Goal: Transaction & Acquisition: Purchase product/service

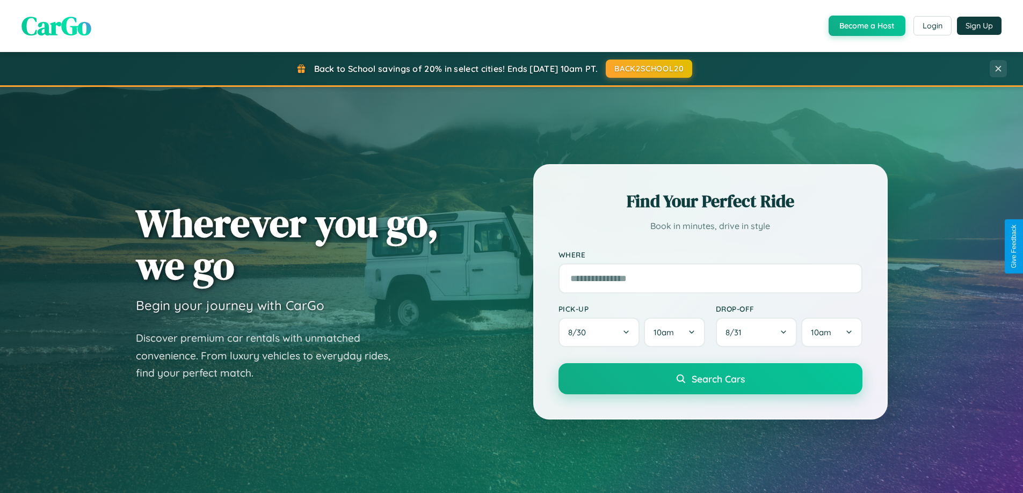
scroll to position [32, 0]
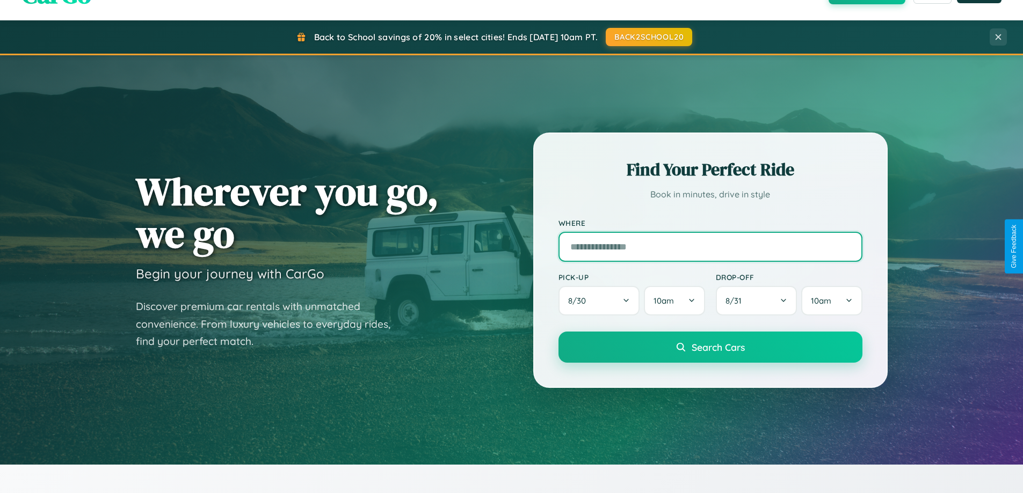
click at [710, 246] on input "text" at bounding box center [710, 247] width 304 height 30
type input "**********"
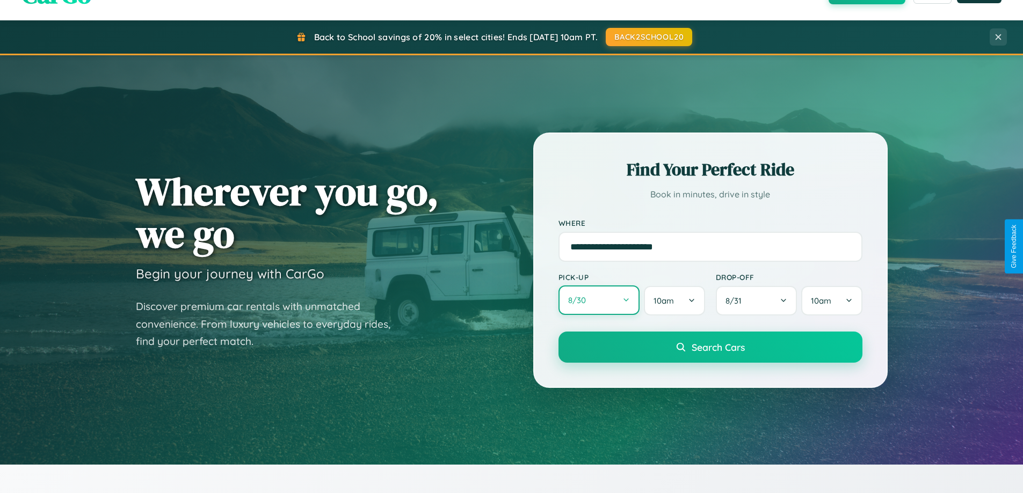
click at [599, 301] on button "8 / 30" at bounding box center [599, 301] width 82 height 30
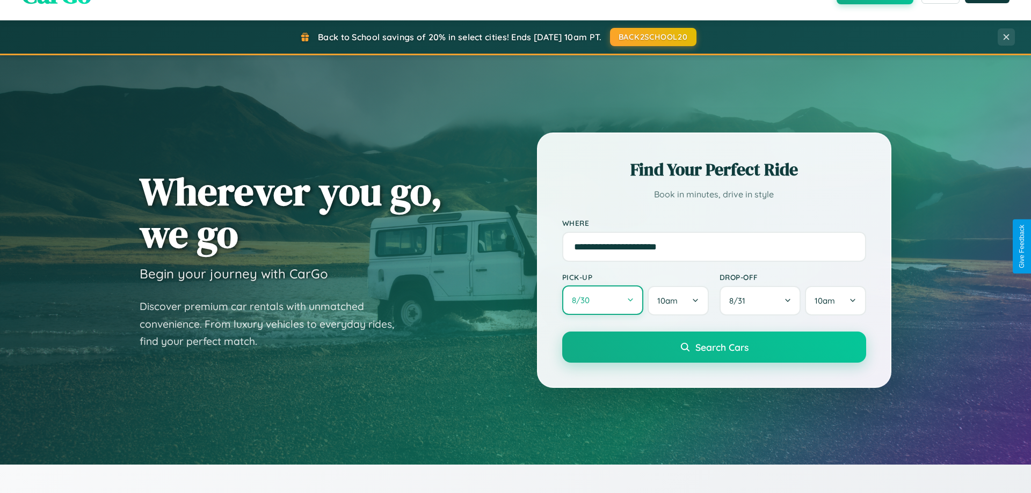
select select "*"
select select "****"
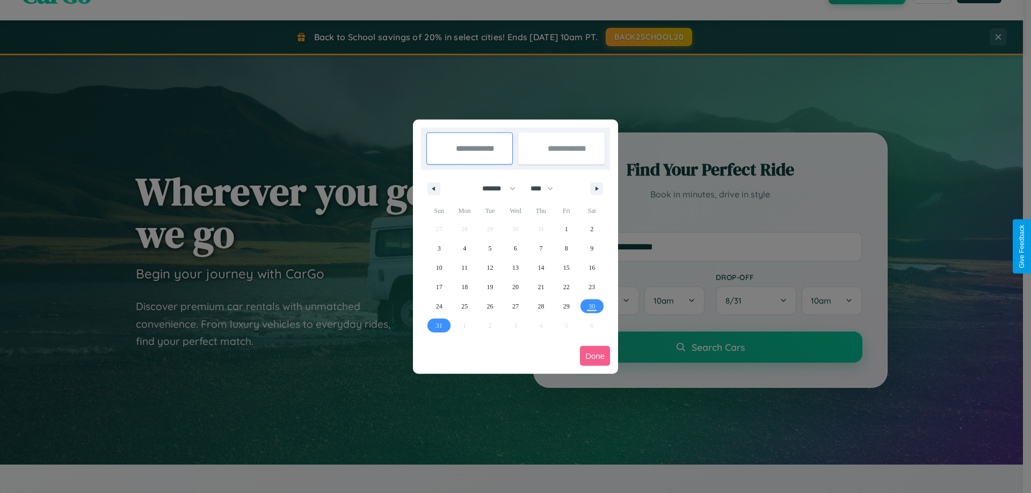
drag, startPoint x: 494, startPoint y: 188, endPoint x: 515, endPoint y: 215, distance: 34.4
click at [494, 188] on select "******* ******** ***** ***** *** **** **** ****** ********* ******* ******** **…" at bounding box center [497, 189] width 46 height 18
select select "*"
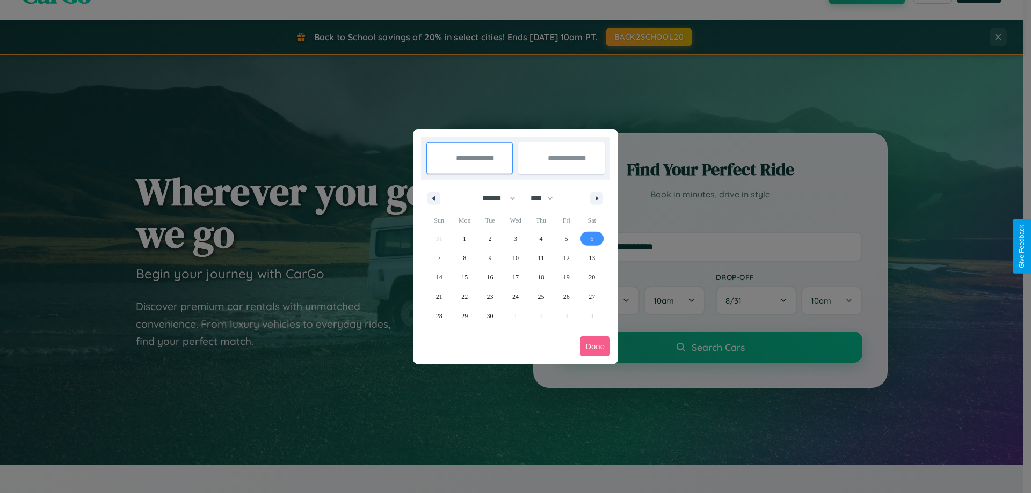
click at [592, 238] on span "6" at bounding box center [591, 238] width 3 height 19
type input "**********"
click at [439, 277] on span "14" at bounding box center [439, 277] width 6 height 19
type input "**********"
click at [595, 346] on button "Done" at bounding box center [595, 347] width 30 height 20
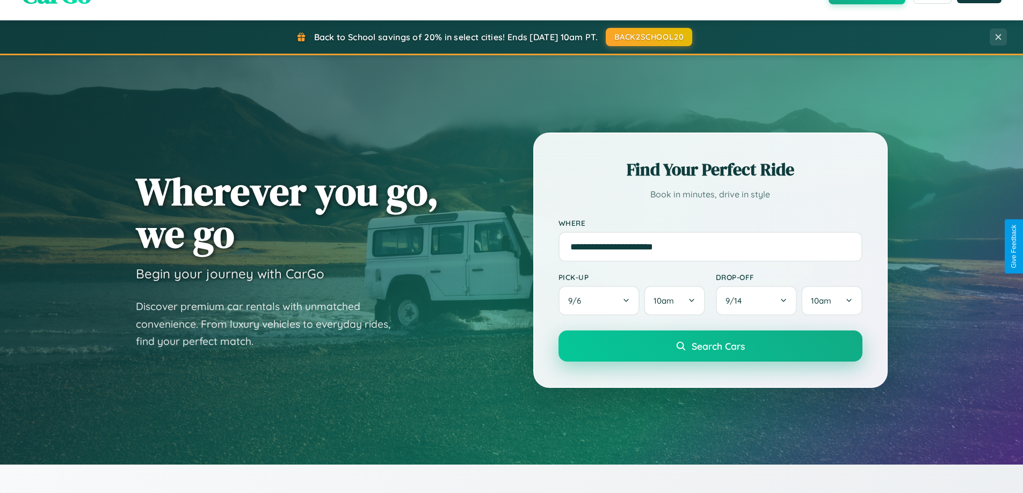
click at [710, 346] on span "Search Cars" at bounding box center [718, 346] width 53 height 12
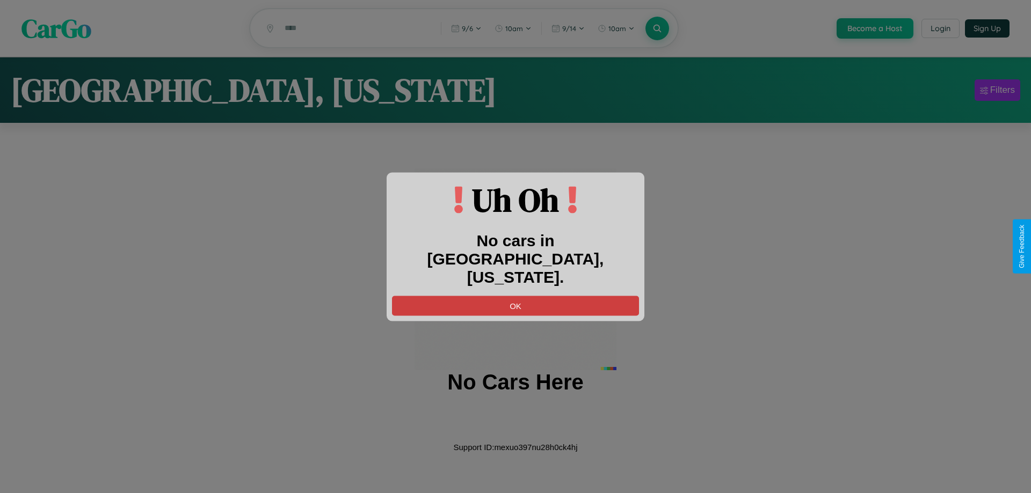
click at [515, 296] on button "OK" at bounding box center [515, 306] width 247 height 20
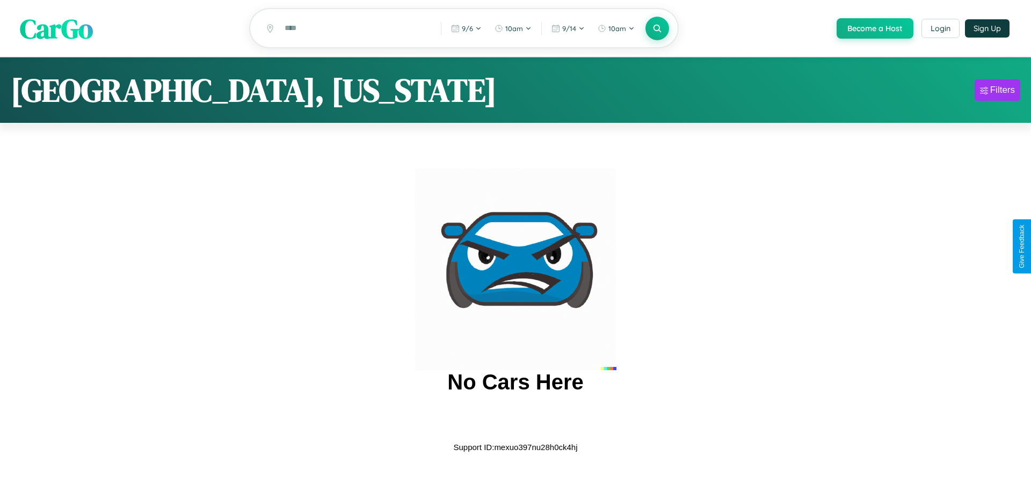
click at [56, 28] on span "CarGo" at bounding box center [56, 28] width 73 height 37
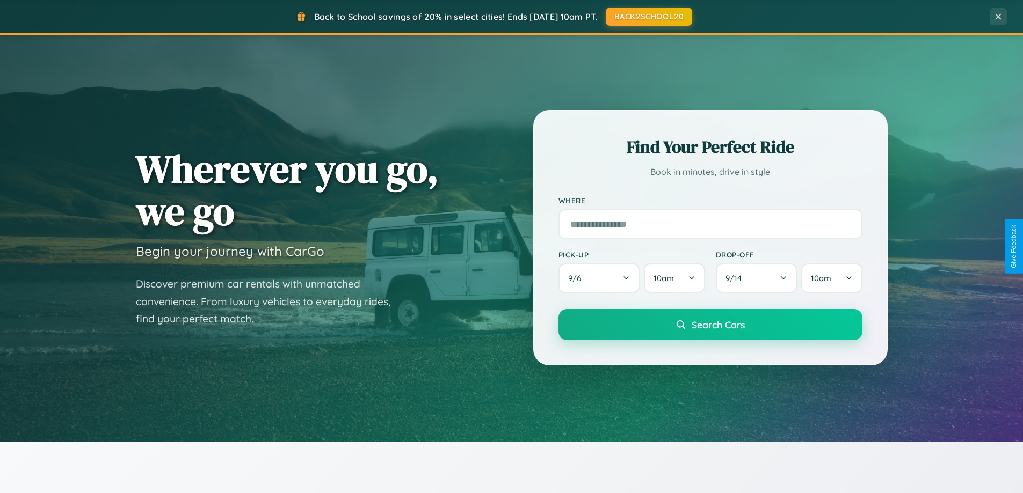
scroll to position [463, 0]
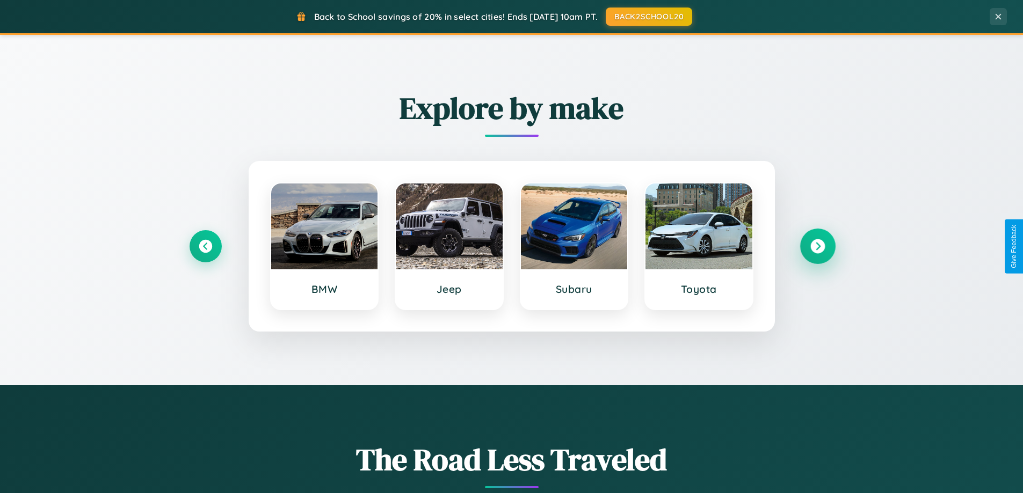
click at [817, 246] on icon at bounding box center [817, 246] width 14 height 14
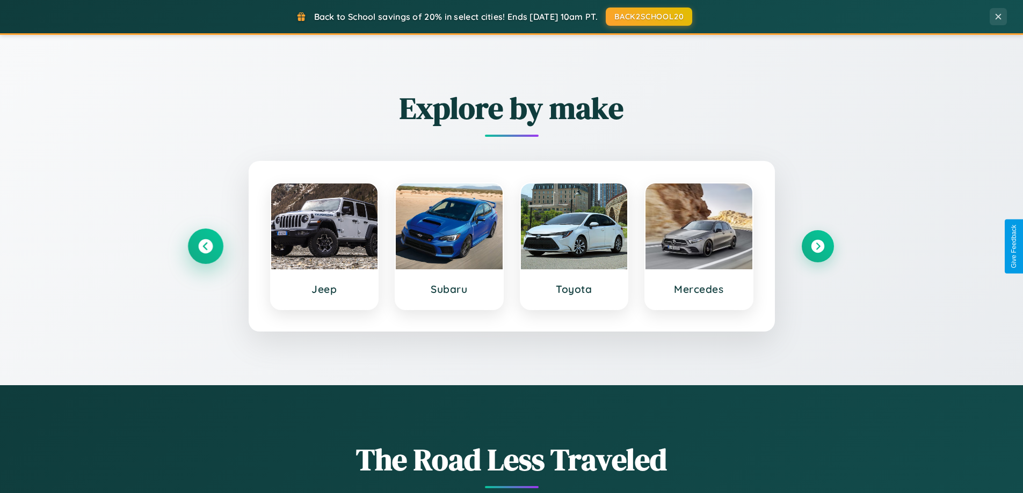
click at [205, 246] on icon at bounding box center [205, 246] width 14 height 14
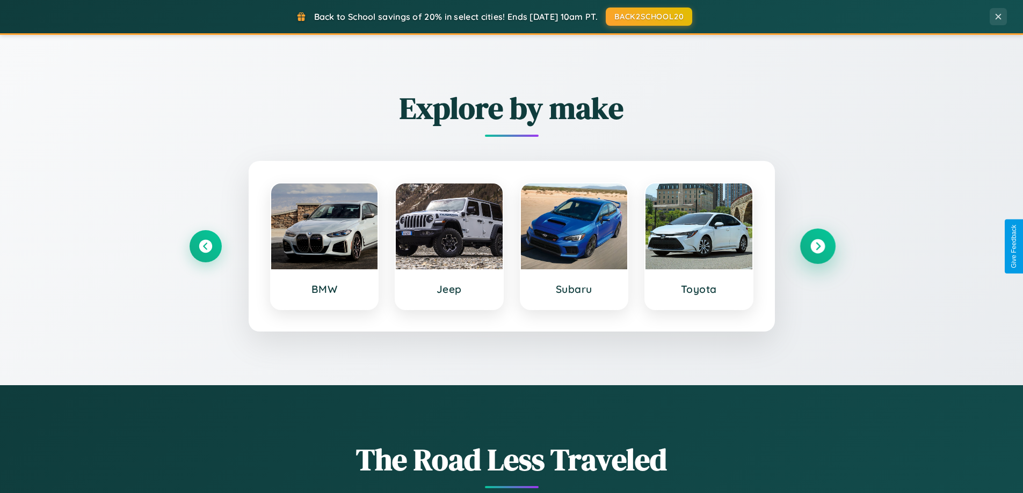
click at [817, 246] on icon at bounding box center [817, 246] width 14 height 14
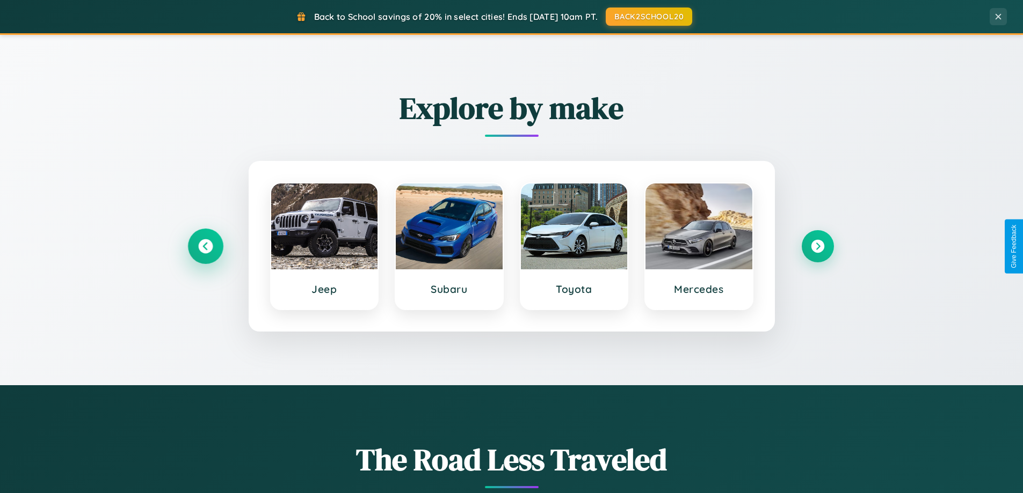
click at [205, 246] on icon at bounding box center [205, 246] width 14 height 14
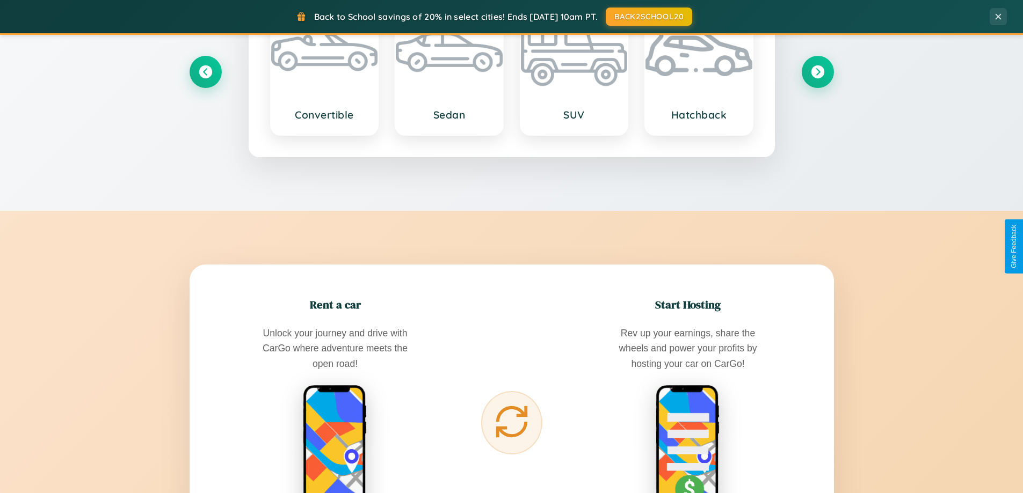
scroll to position [1725, 0]
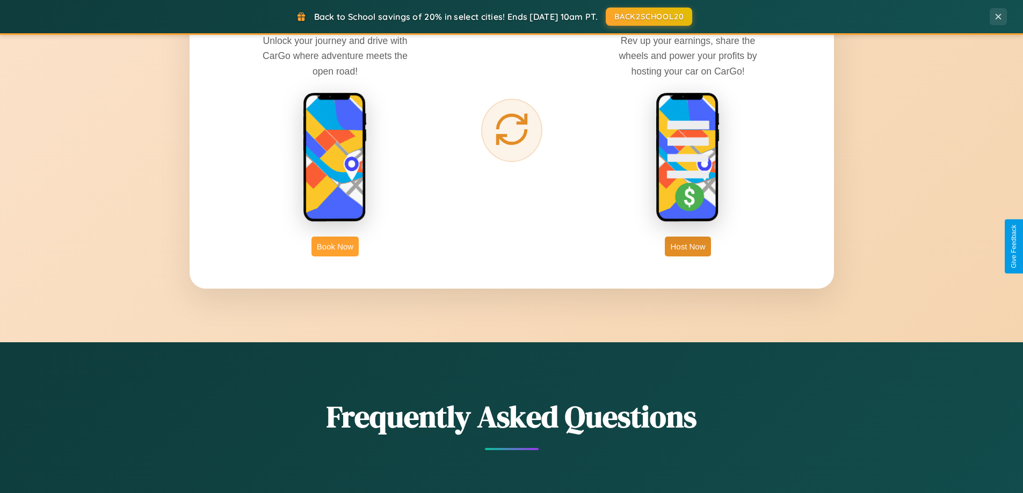
click at [335, 246] on button "Book Now" at bounding box center [334, 247] width 47 height 20
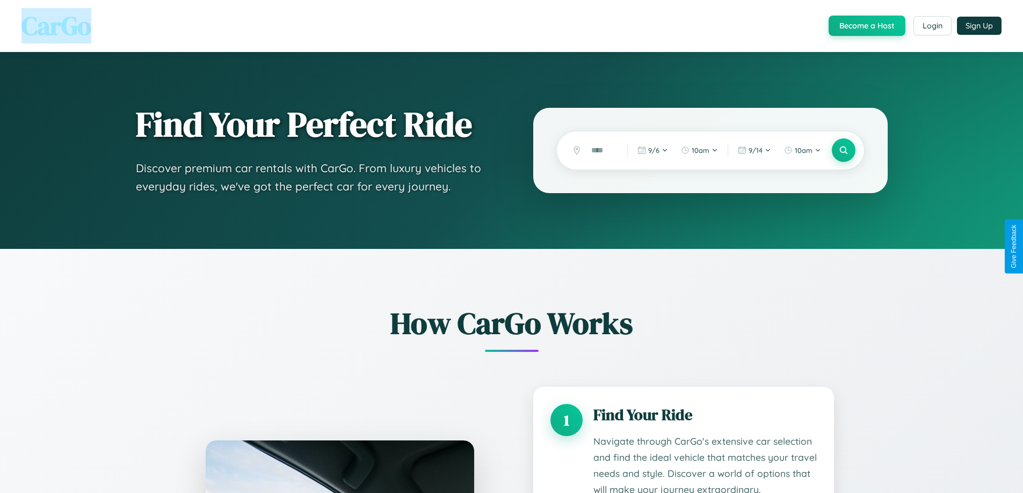
scroll to position [1742, 0]
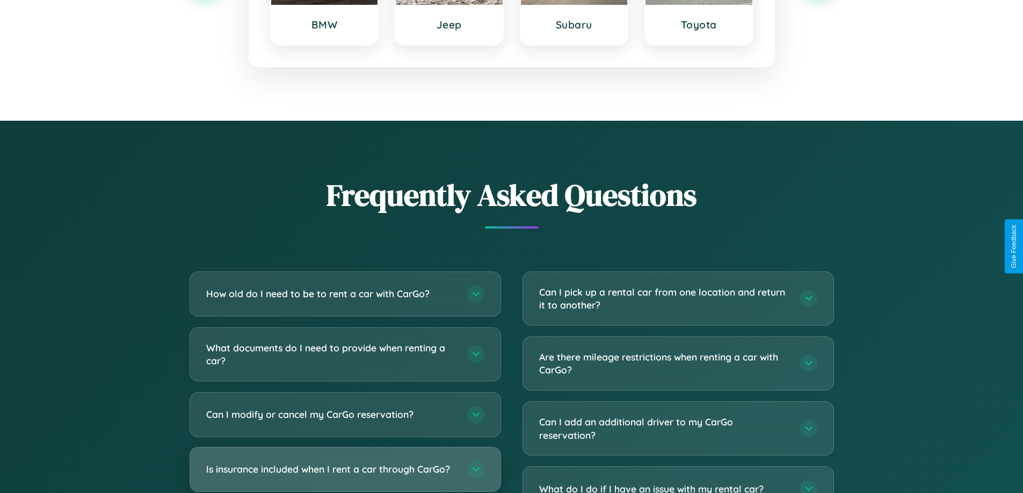
click at [345, 469] on h3 "Is insurance included when I rent a car through CarGo?" at bounding box center [331, 469] width 250 height 13
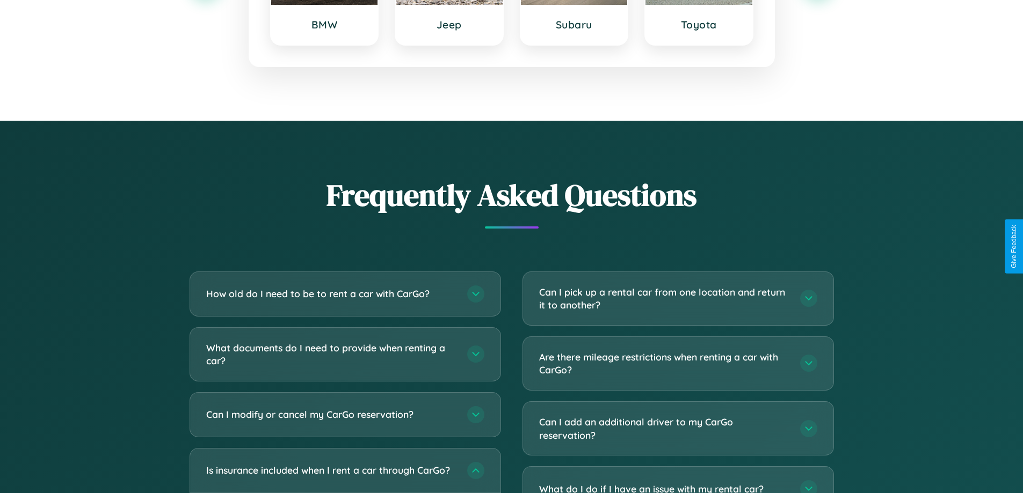
scroll to position [0, 0]
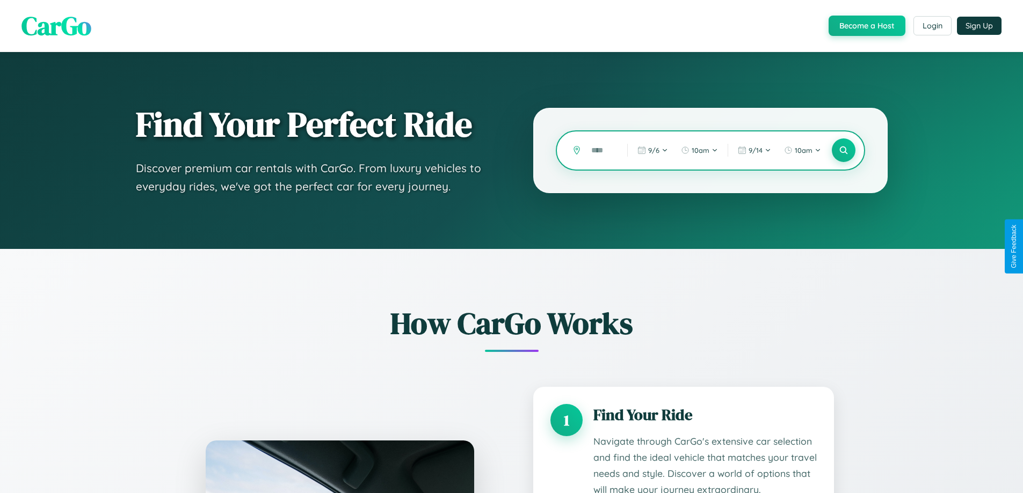
click at [601, 150] on input "text" at bounding box center [601, 150] width 31 height 19
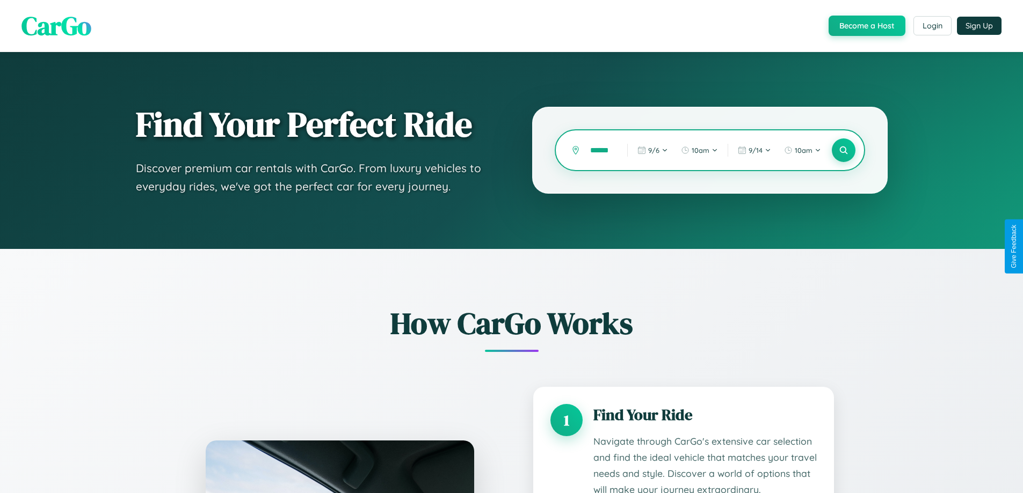
scroll to position [0, 5]
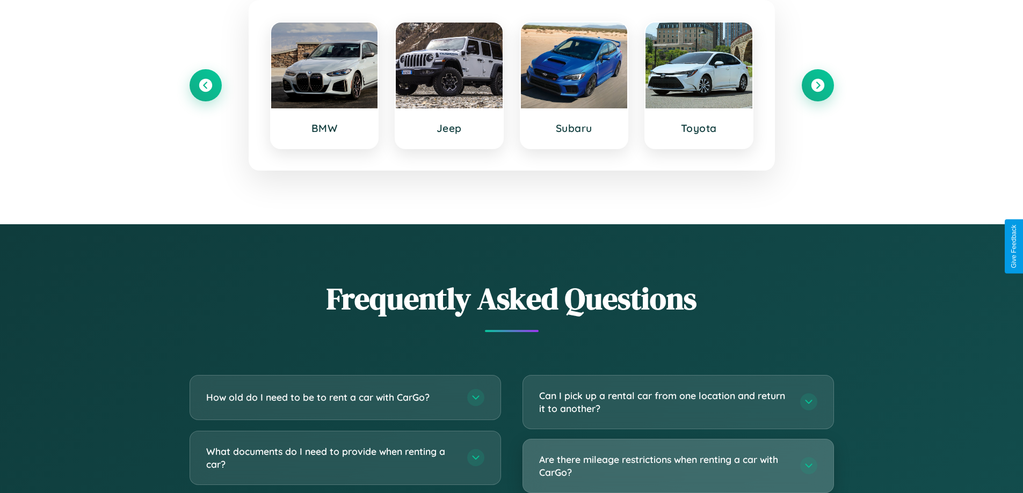
click at [678, 466] on h3 "Are there mileage restrictions when renting a car with CarGo?" at bounding box center [664, 466] width 250 height 26
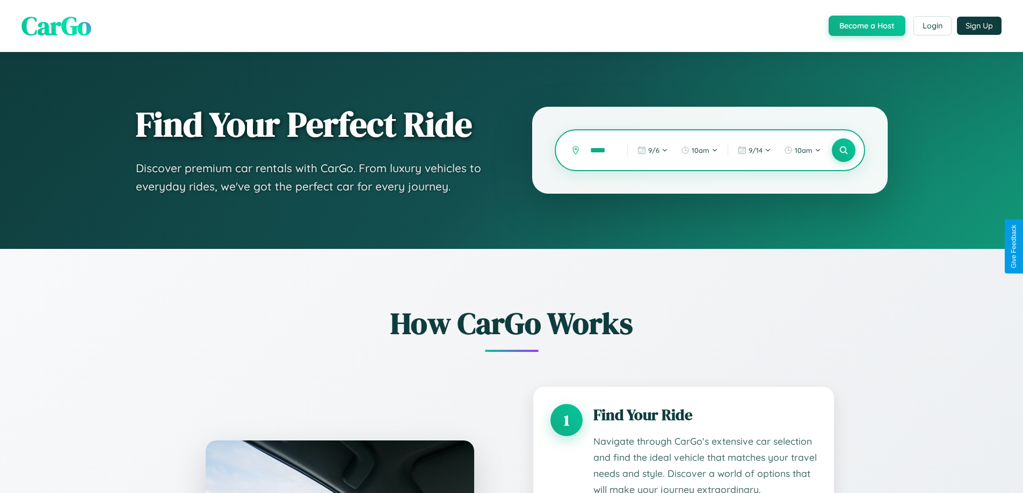
scroll to position [0, 0]
type input "*"
type input "*********"
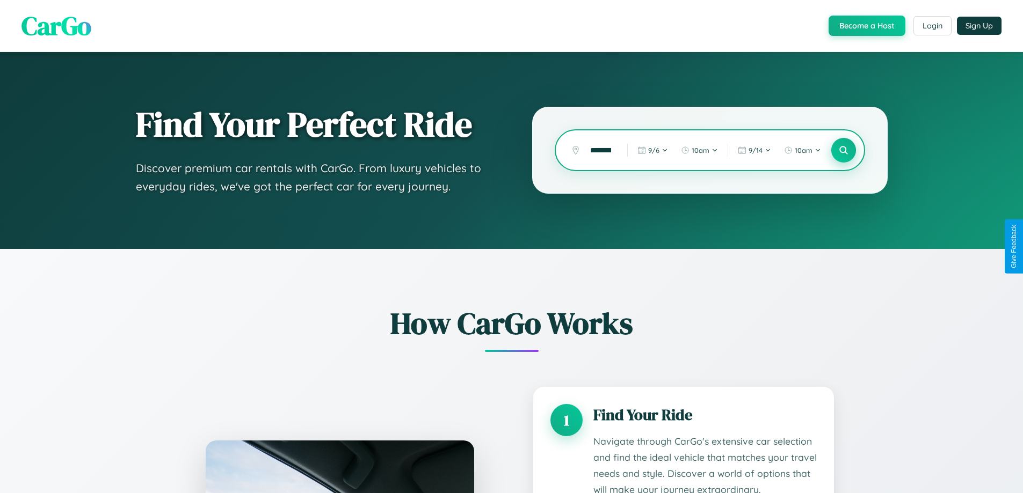
click at [843, 150] on icon at bounding box center [843, 151] width 10 height 10
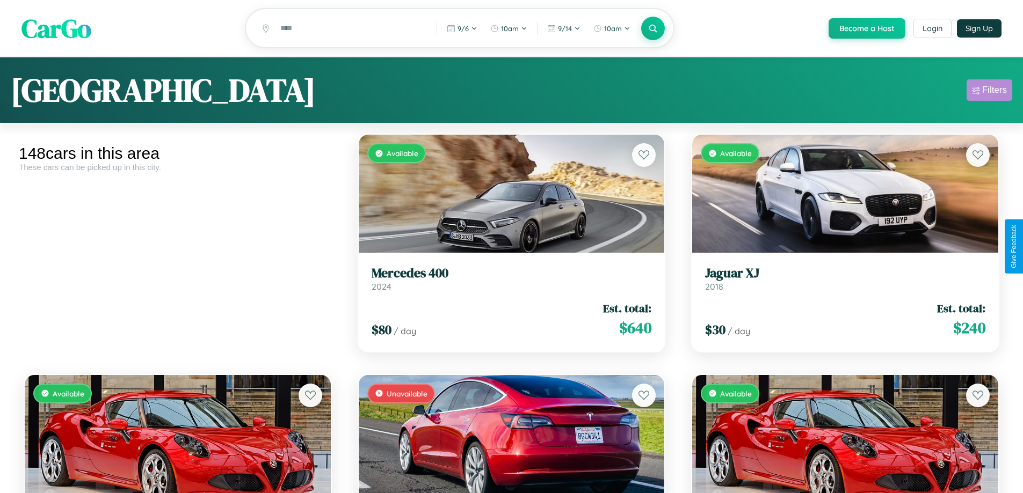
click at [989, 92] on div "Filters" at bounding box center [994, 90] width 25 height 11
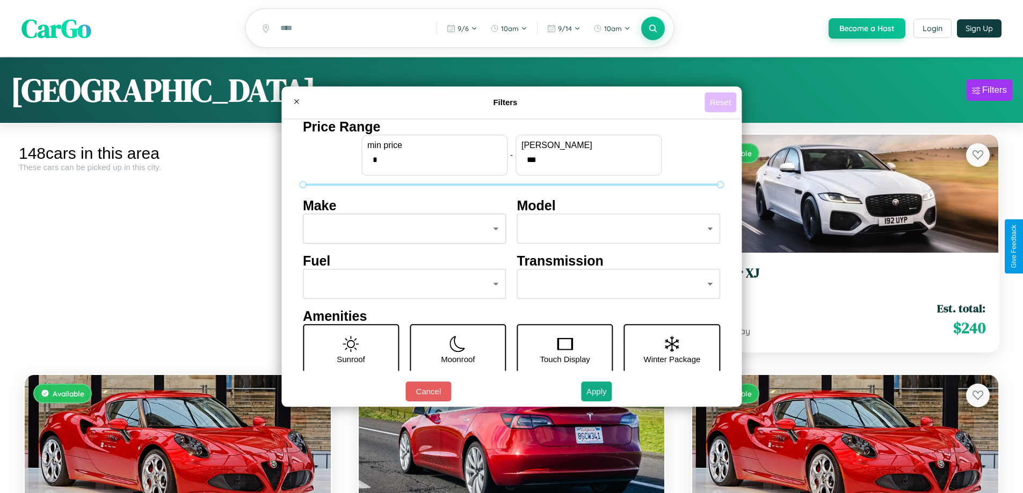
click at [722, 102] on button "Reset" at bounding box center [720, 102] width 32 height 20
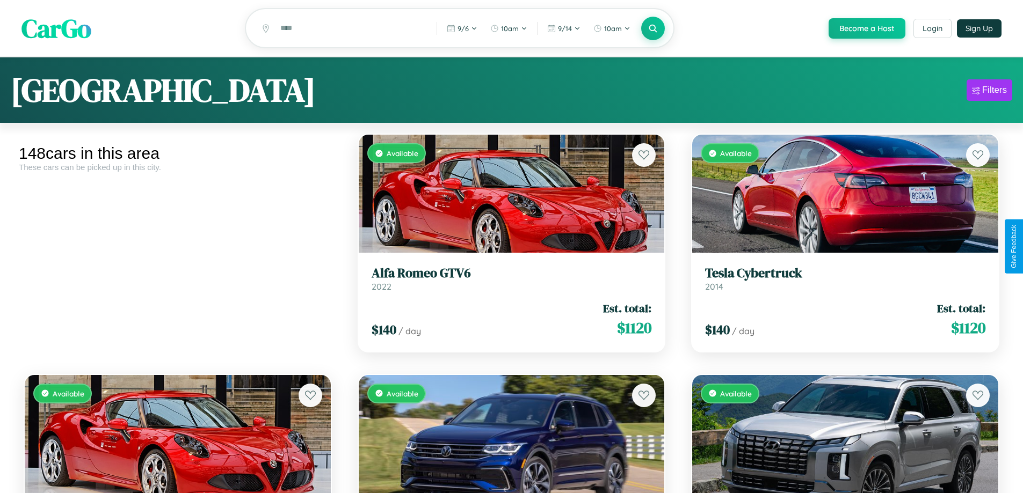
scroll to position [10809, 0]
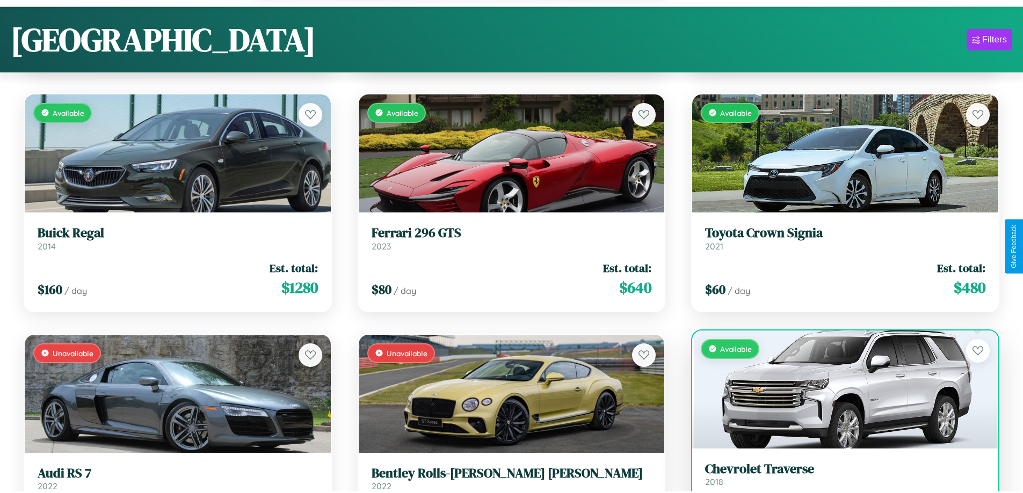
click at [838, 480] on link "Chevrolet Traverse 2018" at bounding box center [845, 475] width 280 height 26
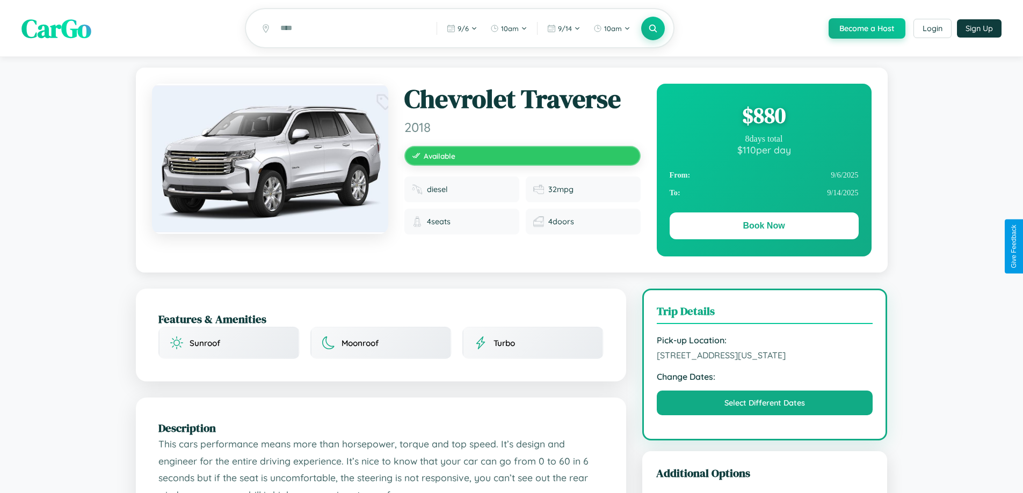
scroll to position [289, 0]
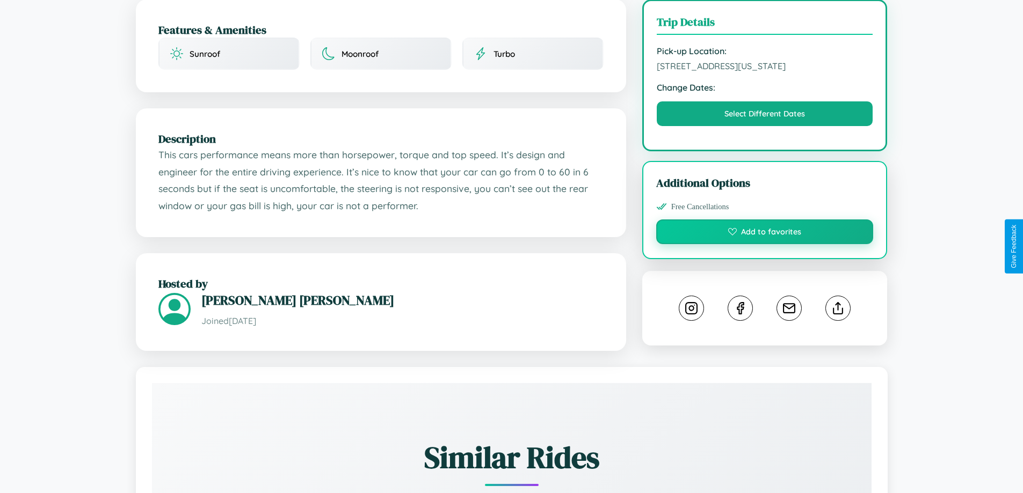
click at [765, 244] on button "Add to favorites" at bounding box center [764, 232] width 217 height 25
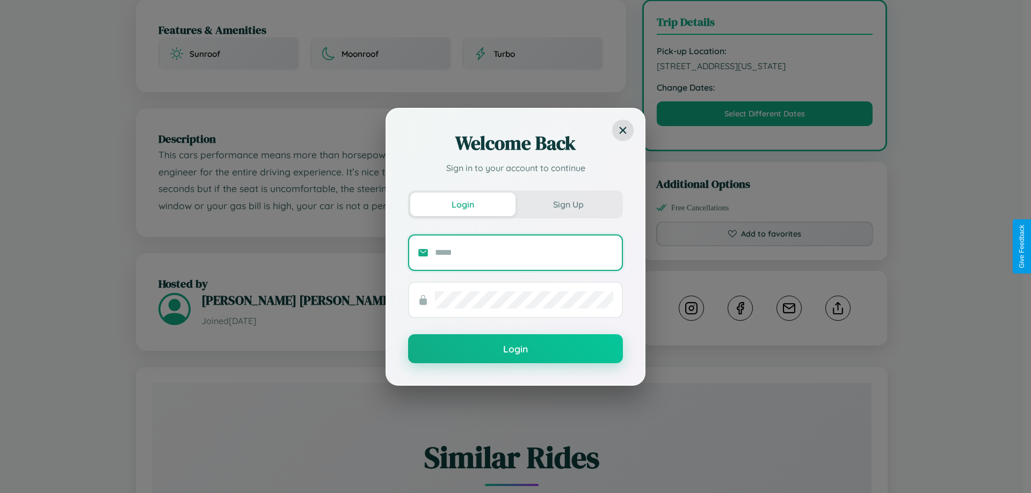
click at [524, 252] on input "text" at bounding box center [524, 252] width 178 height 17
type input "**********"
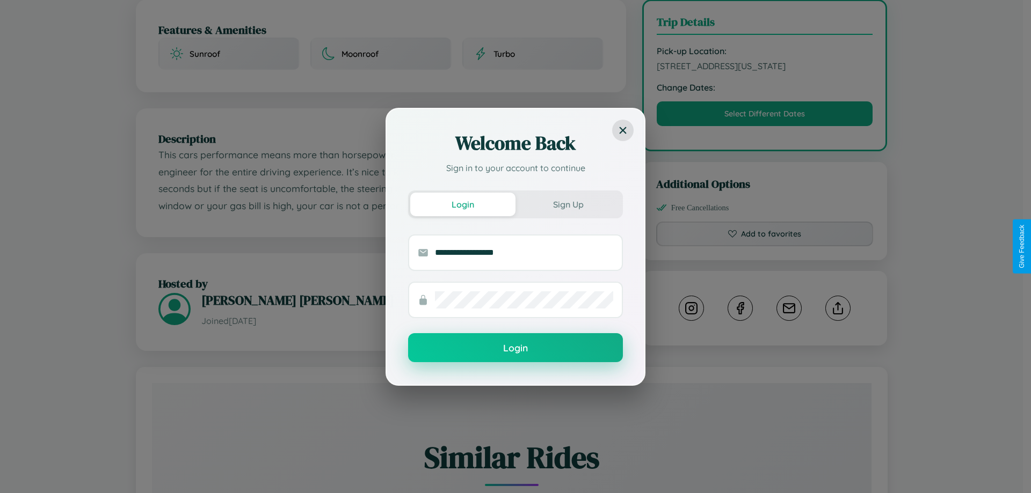
click at [515, 348] on button "Login" at bounding box center [515, 347] width 215 height 29
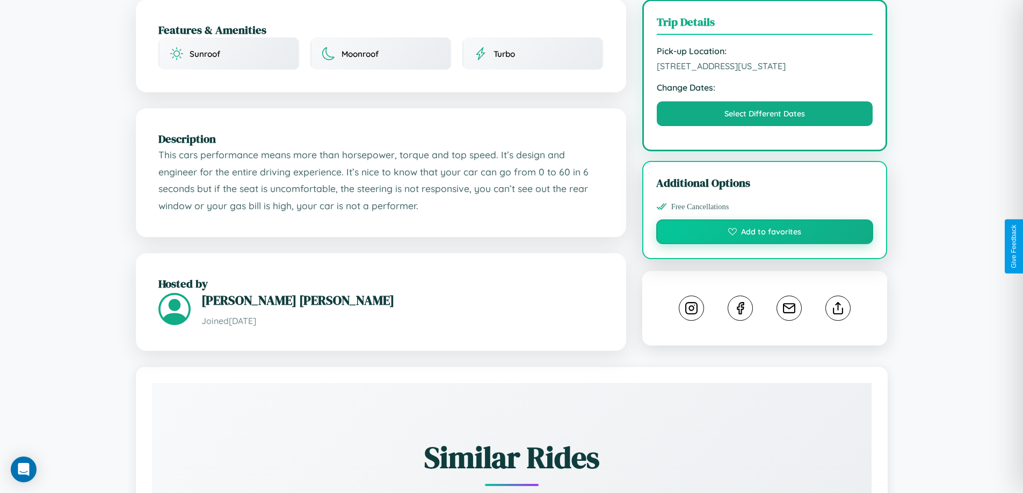
click at [765, 244] on button "Add to favorites" at bounding box center [764, 232] width 217 height 25
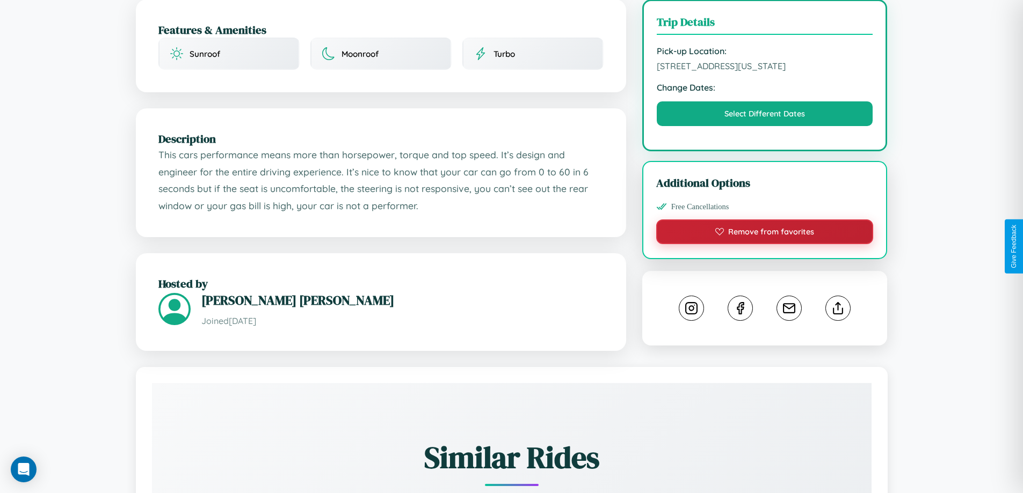
scroll to position [0, 0]
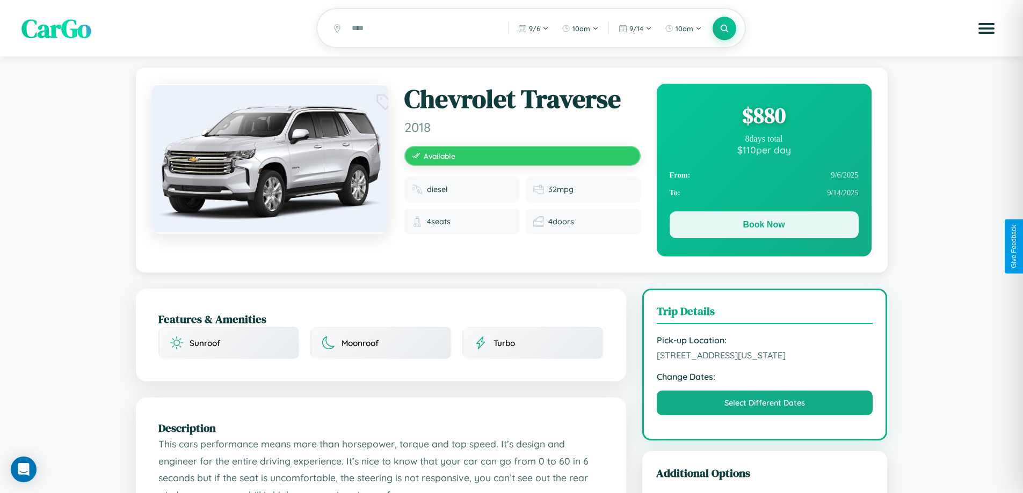
click at [764, 227] on button "Book Now" at bounding box center [764, 225] width 189 height 27
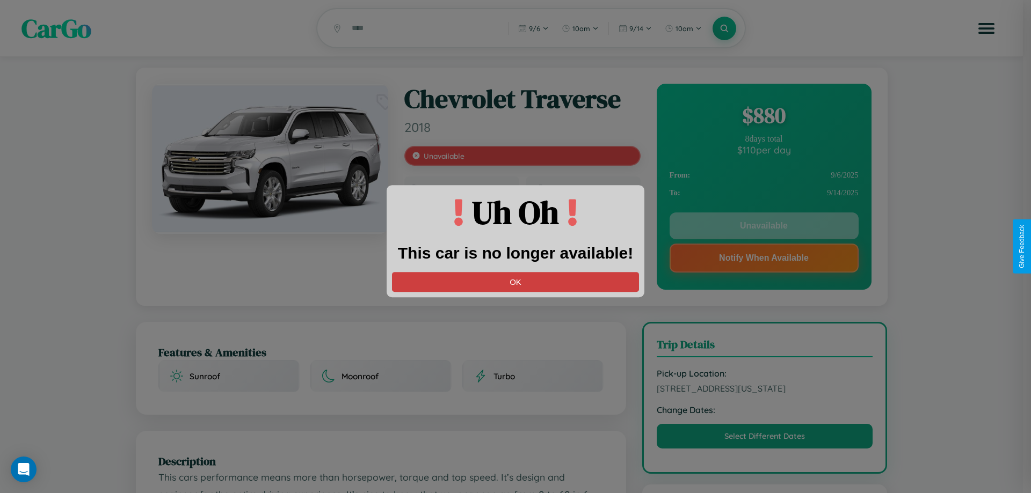
click at [515, 282] on button "OK" at bounding box center [515, 282] width 247 height 20
